Goal: Transaction & Acquisition: Purchase product/service

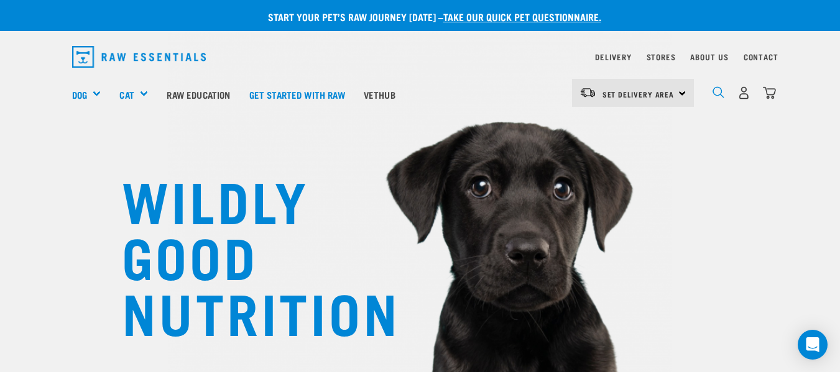
click at [713, 95] on img "dropdown navigation" at bounding box center [719, 92] width 12 height 12
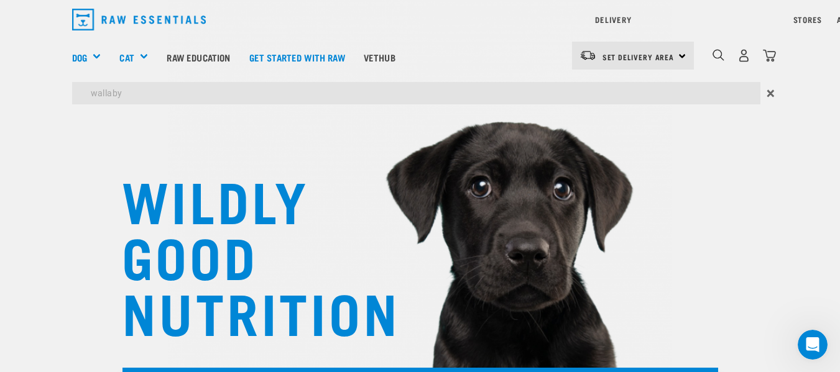
type input "wallaby"
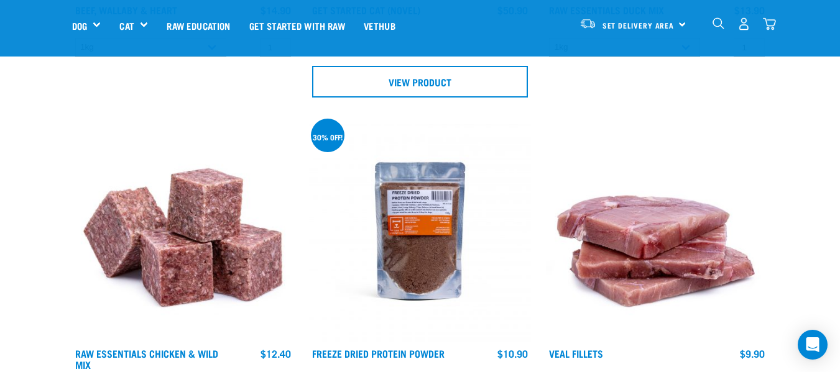
scroll to position [1037, 0]
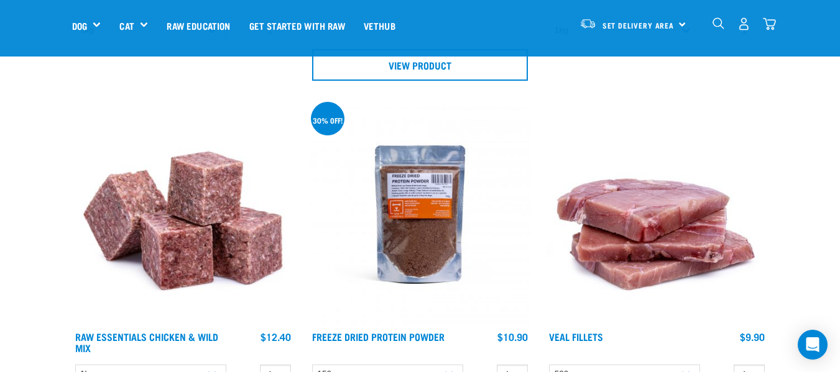
click at [716, 21] on img "dropdown navigation" at bounding box center [719, 23] width 12 height 12
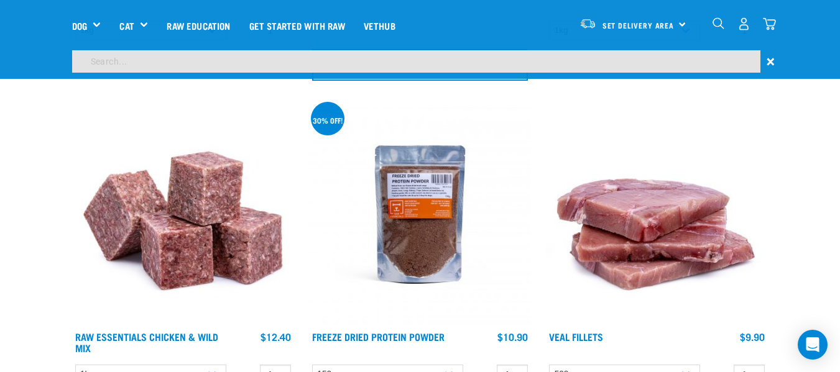
scroll to position [999, 0]
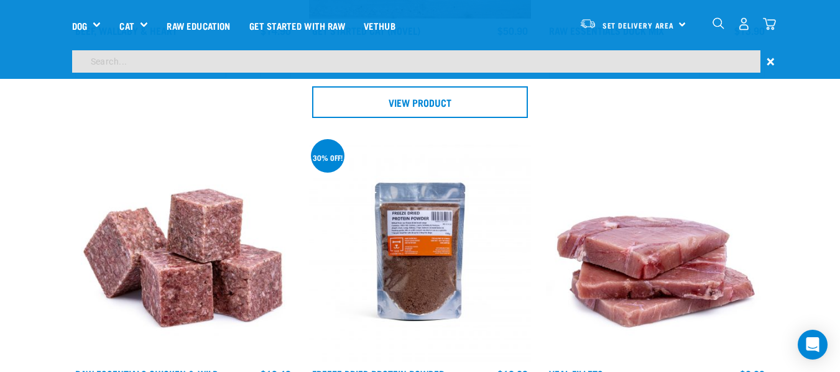
click at [644, 59] on input "search" at bounding box center [416, 61] width 688 height 22
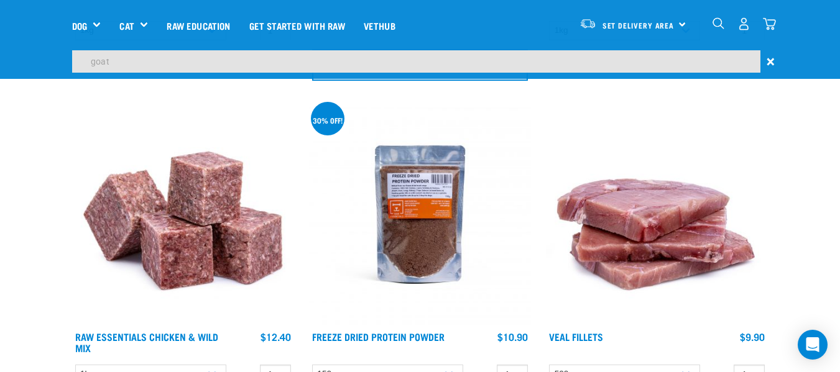
type input "goat"
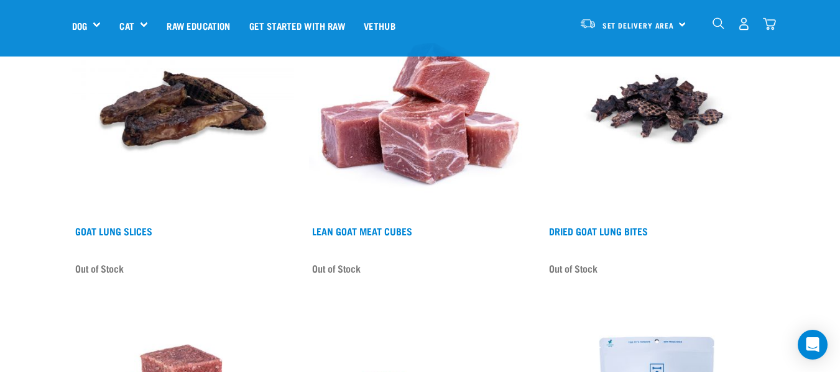
scroll to position [1428, 0]
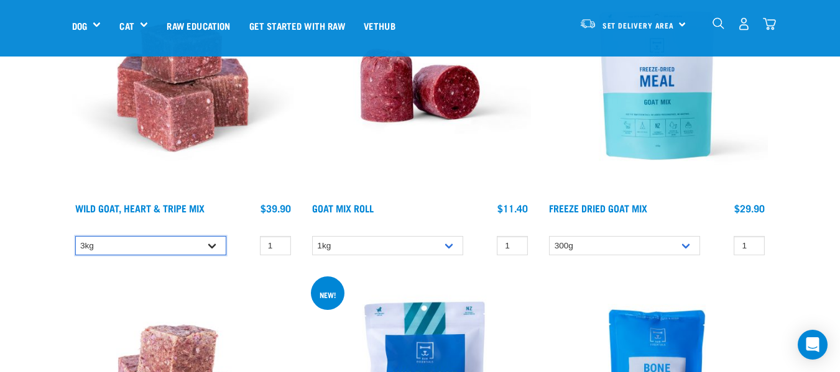
click at [208, 248] on select "3kg 1kg" at bounding box center [150, 245] width 151 height 19
select select "336058"
click at [75, 236] on select "3kg 1kg" at bounding box center [150, 245] width 151 height 19
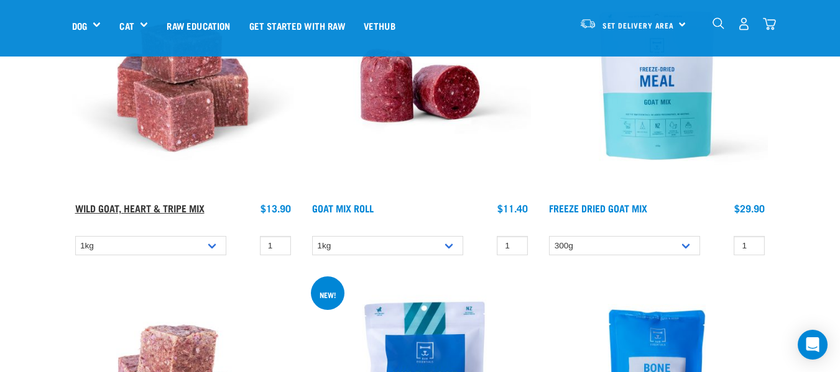
click at [197, 211] on link "Wild Goat, Heart & Tripe Mix" at bounding box center [139, 208] width 129 height 6
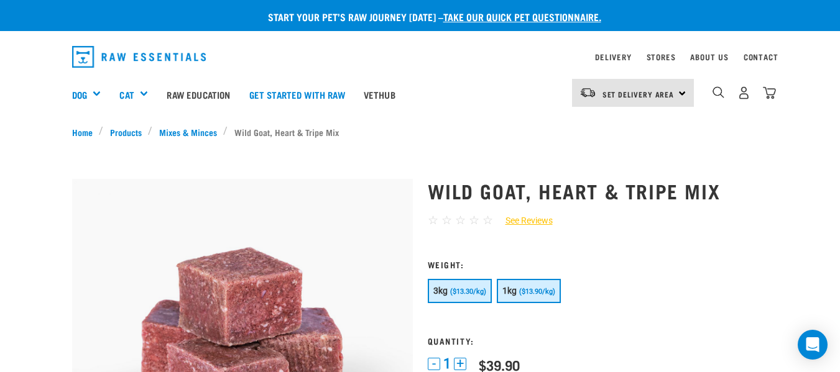
click at [515, 293] on span "1kg" at bounding box center [509, 291] width 15 height 10
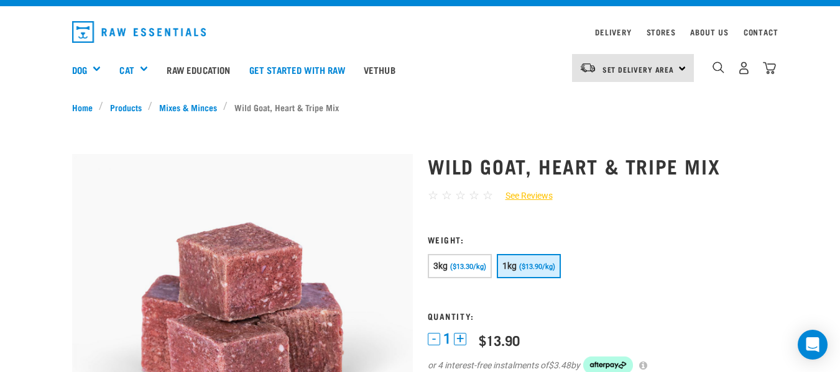
scroll to position [50, 0]
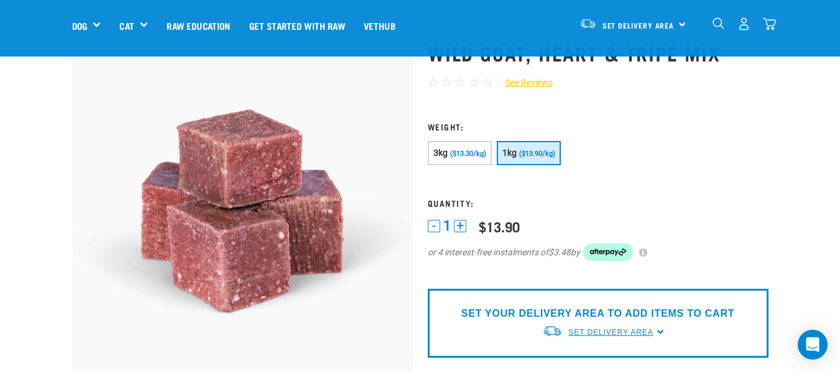
click at [650, 334] on span "Set Delivery Area" at bounding box center [610, 332] width 85 height 9
click at [619, 357] on link "[GEOGRAPHIC_DATA]" at bounding box center [604, 361] width 124 height 21
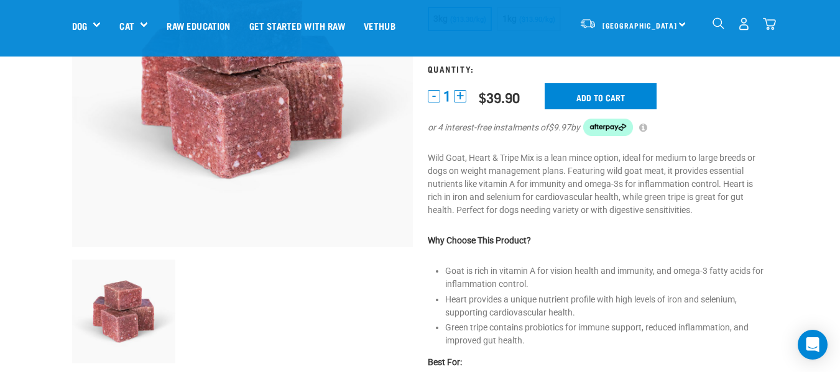
scroll to position [196, 0]
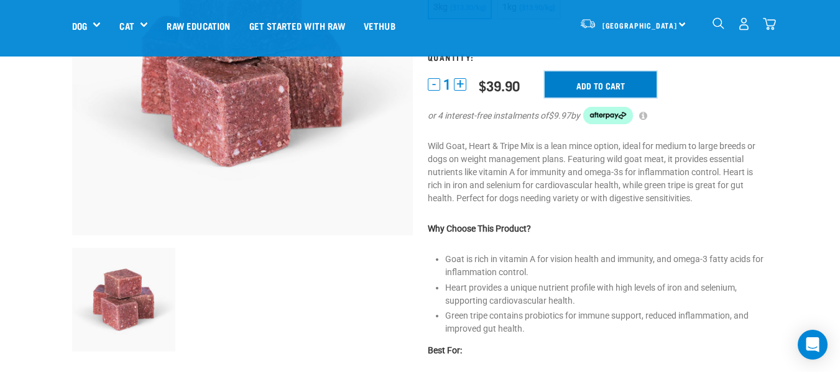
click at [566, 86] on input "Add to cart" at bounding box center [601, 85] width 112 height 26
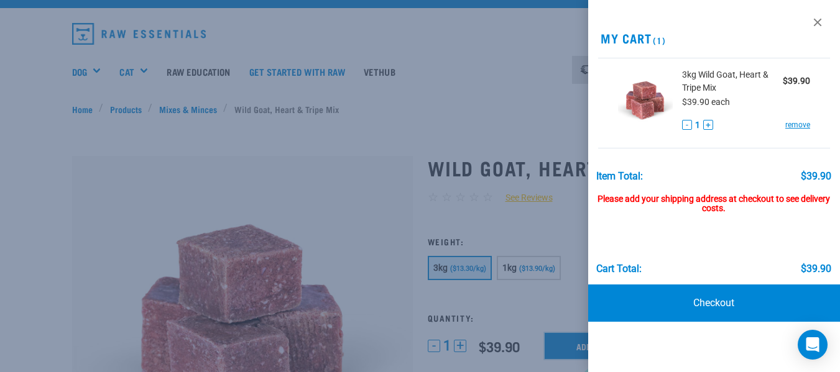
scroll to position [0, 0]
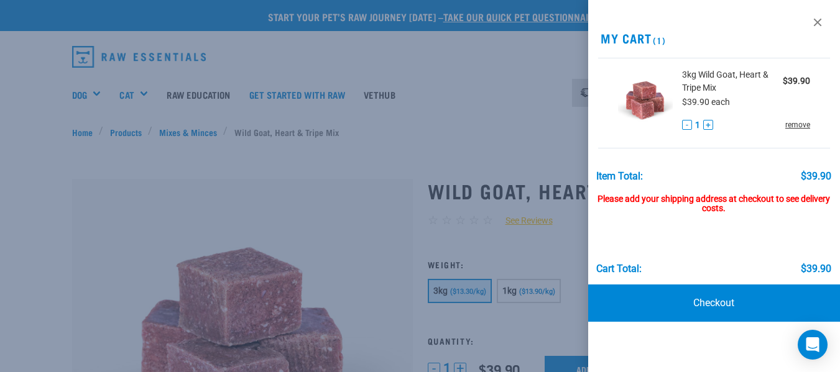
click at [798, 126] on link "remove" at bounding box center [797, 124] width 25 height 11
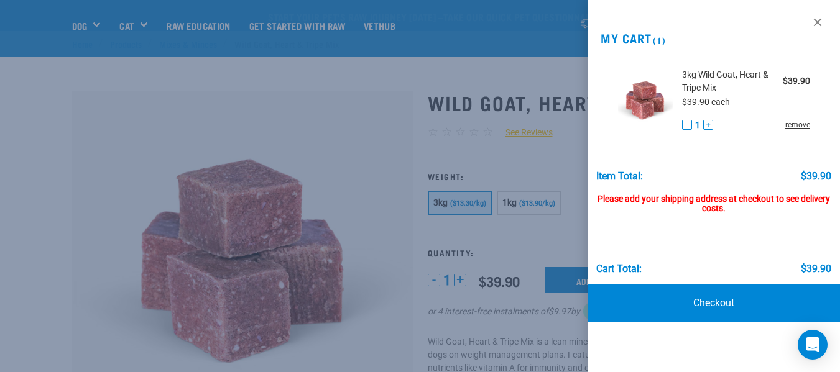
scroll to position [172, 0]
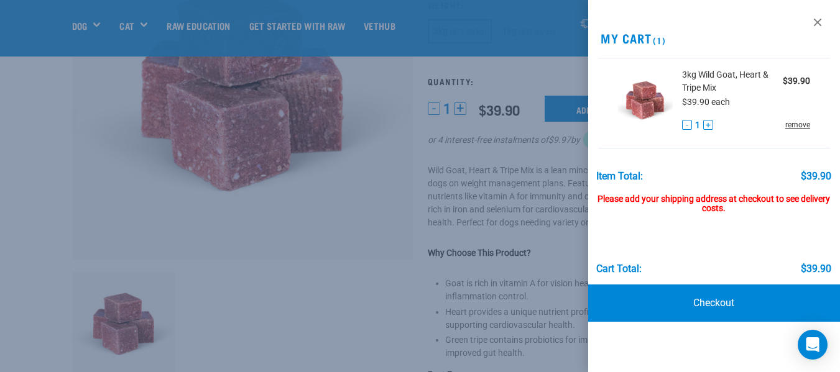
click at [795, 126] on link "remove" at bounding box center [797, 124] width 25 height 11
click at [820, 22] on link at bounding box center [818, 22] width 20 height 20
click at [815, 25] on link at bounding box center [818, 22] width 20 height 20
click at [331, 132] on div at bounding box center [420, 186] width 840 height 372
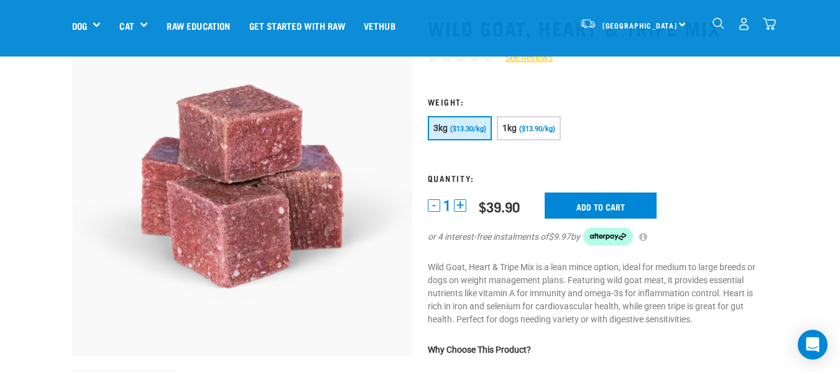
scroll to position [64, 0]
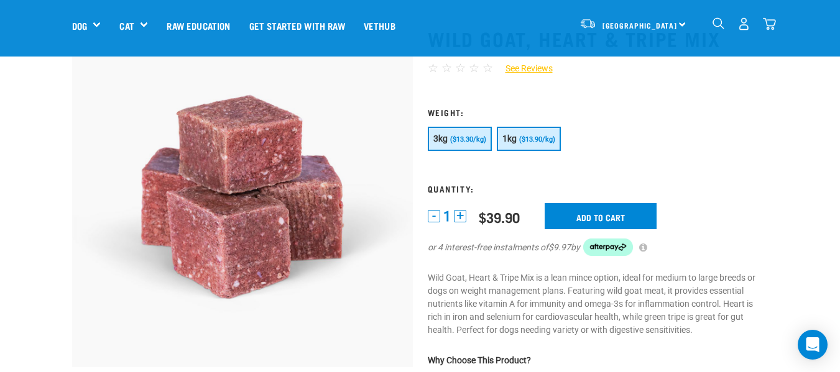
click at [513, 139] on span "1kg" at bounding box center [509, 139] width 15 height 10
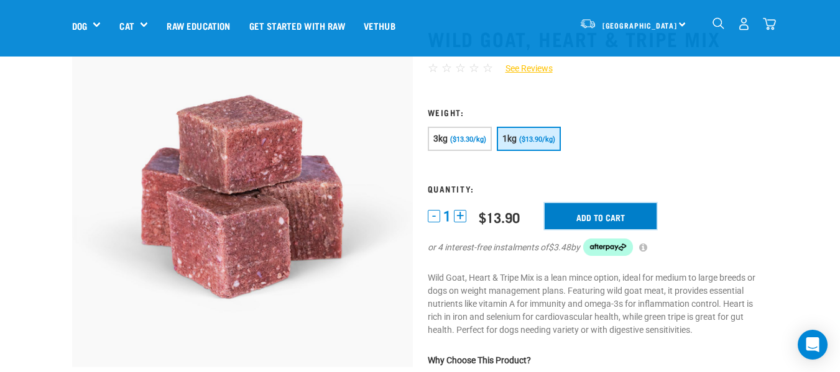
click at [575, 219] on input "Add to cart" at bounding box center [601, 216] width 112 height 26
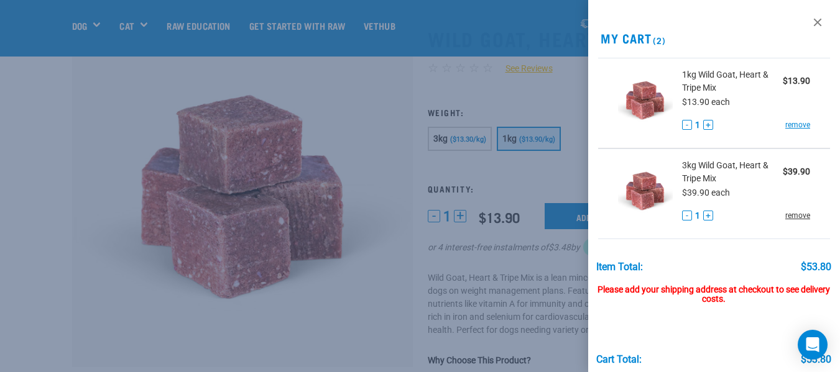
click at [787, 217] on link "remove" at bounding box center [797, 215] width 25 height 11
click at [685, 214] on button "-" at bounding box center [687, 216] width 10 height 10
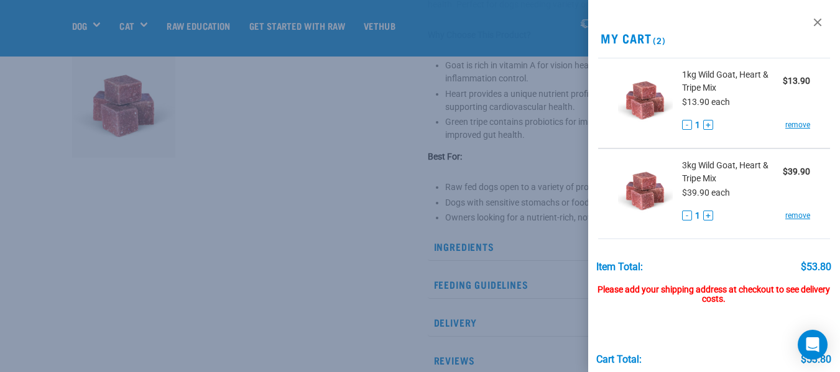
click at [828, 330] on div "Item Total: $53.80 Please add your shipping address at checkout to see delivery…" at bounding box center [714, 307] width 252 height 117
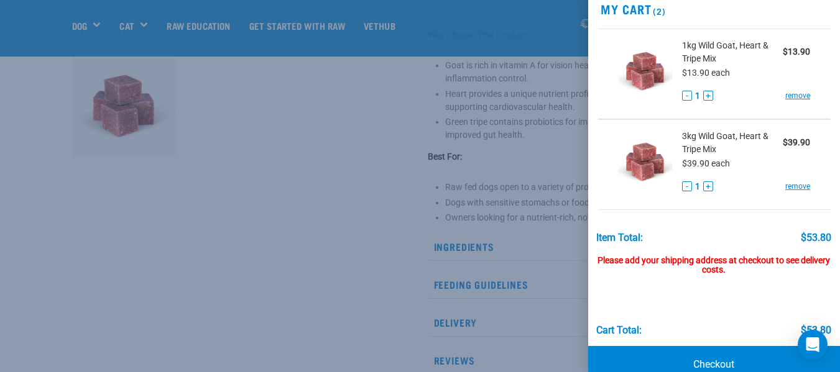
scroll to position [55, 0]
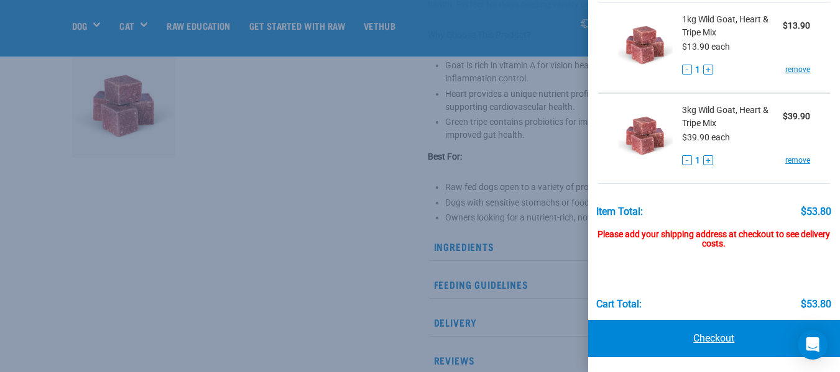
click at [709, 333] on link "Checkout" at bounding box center [714, 338] width 252 height 37
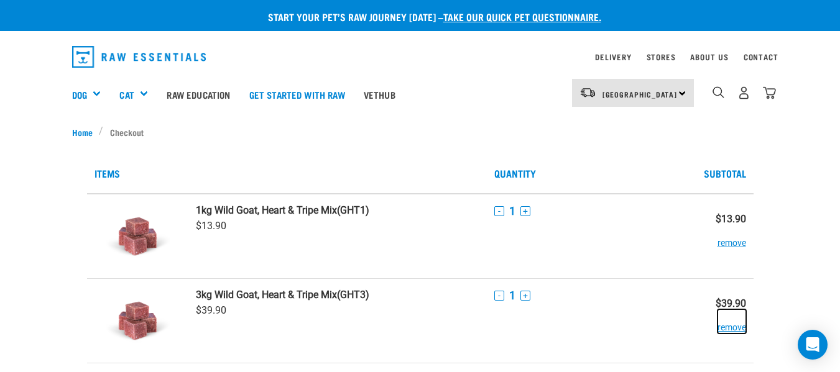
click at [739, 329] on button "remove" at bounding box center [732, 322] width 29 height 24
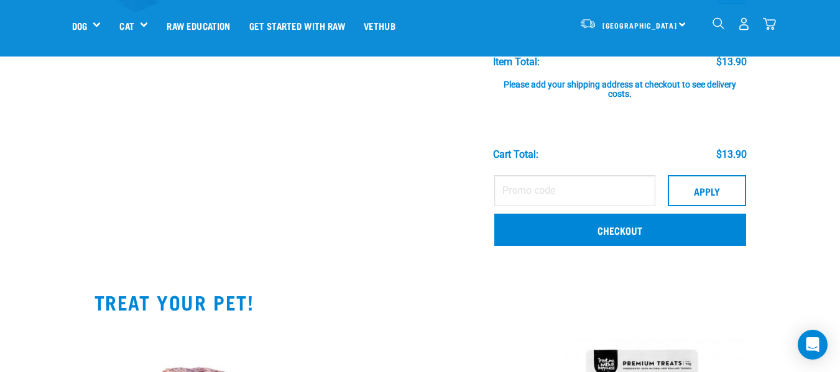
scroll to position [174, 0]
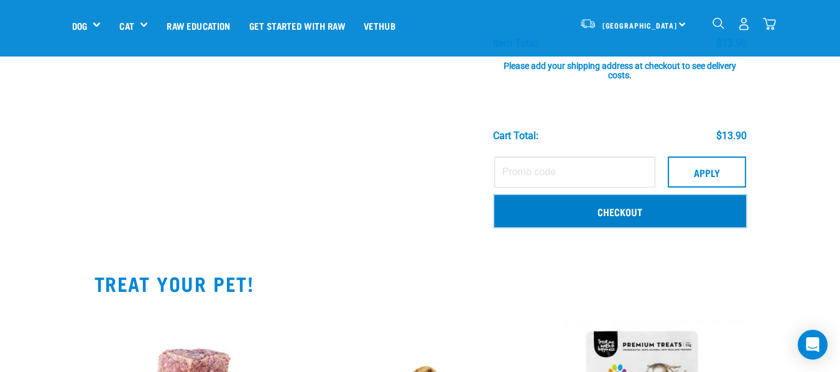
click at [615, 218] on link "Checkout" at bounding box center [620, 211] width 252 height 32
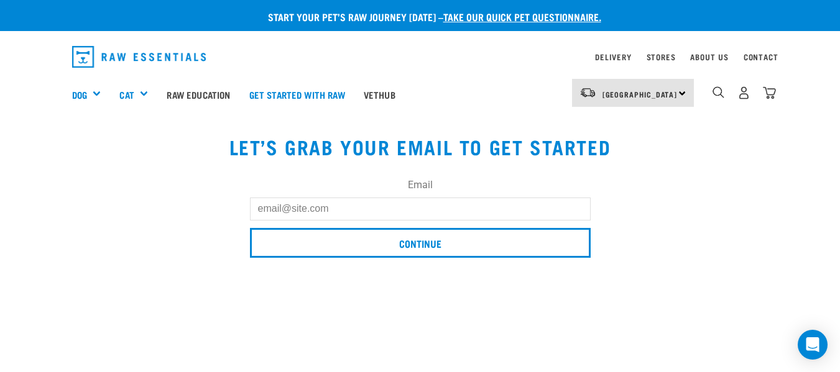
click at [481, 205] on input "Email" at bounding box center [420, 209] width 341 height 22
type input "[EMAIL_ADDRESS][DOMAIN_NAME]"
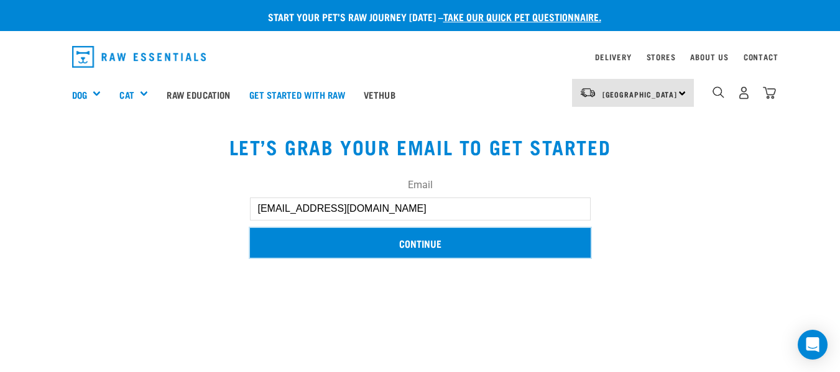
click at [413, 244] on input "Continue" at bounding box center [420, 243] width 341 height 30
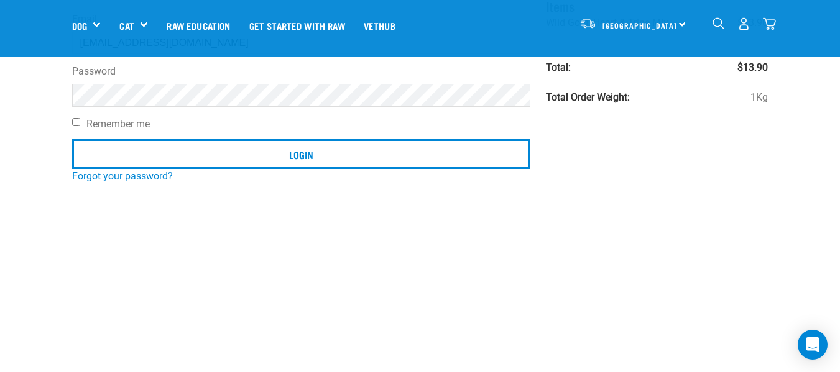
scroll to position [183, 0]
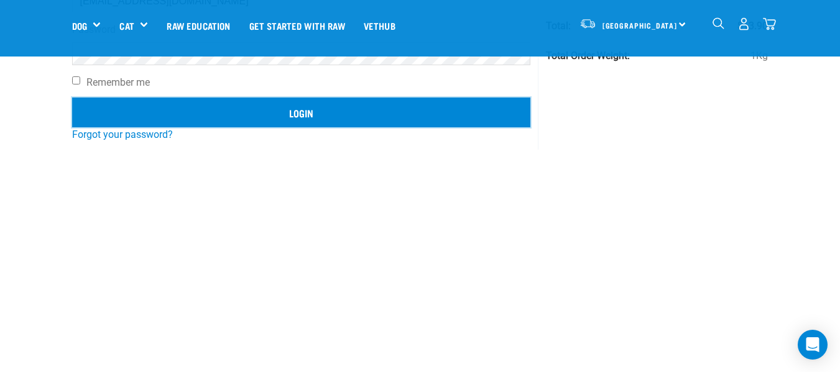
click at [173, 122] on input "Login" at bounding box center [301, 113] width 459 height 30
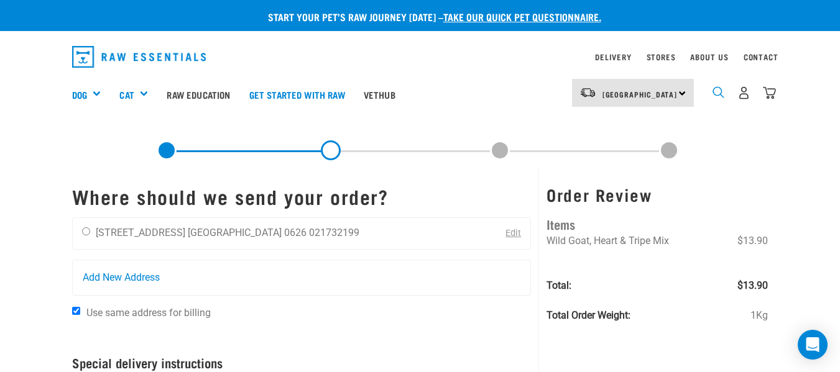
click at [718, 92] on img "dropdown navigation" at bounding box center [719, 92] width 12 height 12
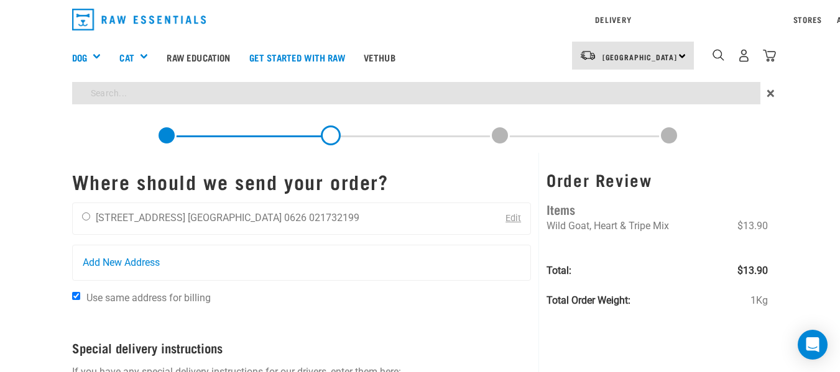
click at [557, 138] on div "Start your pet’s raw journey today – take our quick pet questionnaire. Delivery…" at bounding box center [420, 291] width 840 height 582
type input "click and collect"
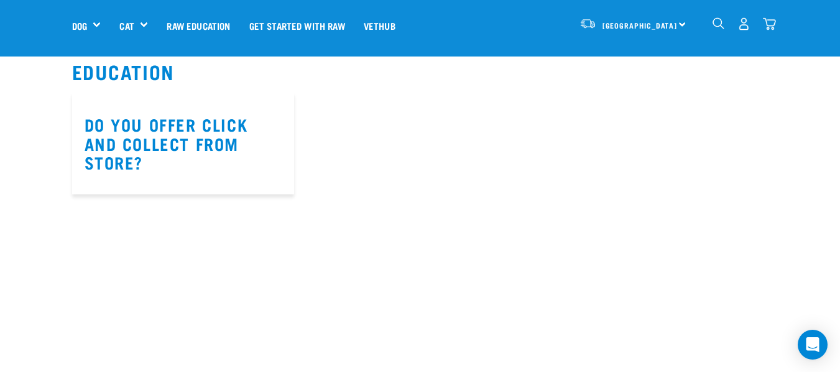
scroll to position [116, 0]
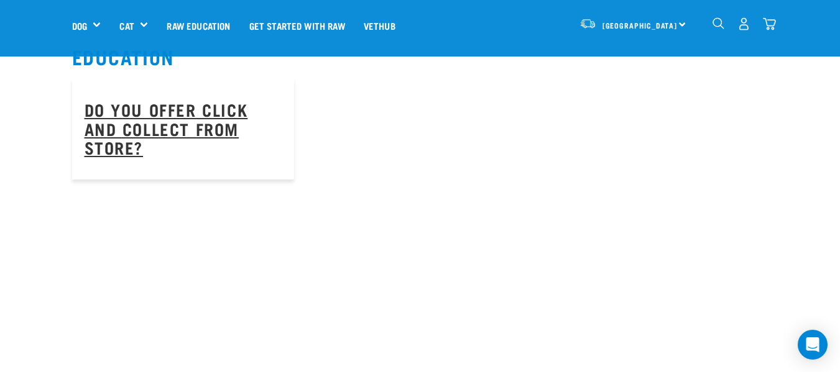
click at [187, 124] on link "Do you offer click and collect from store?" at bounding box center [167, 127] width 164 height 47
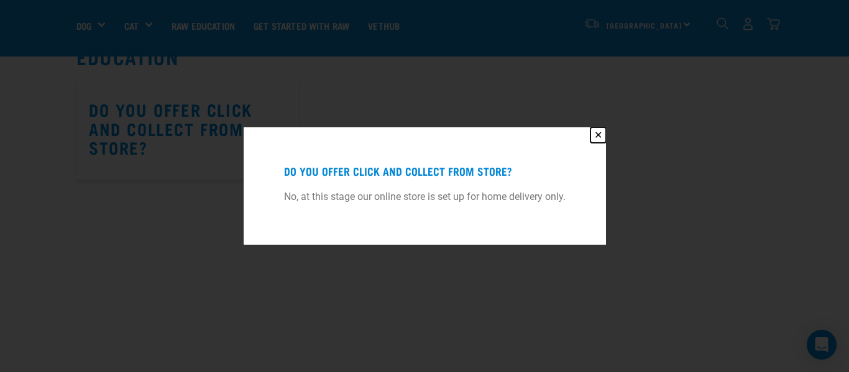
click at [600, 137] on button "✕" at bounding box center [599, 135] width 16 height 16
